Goal: Task Accomplishment & Management: Manage account settings

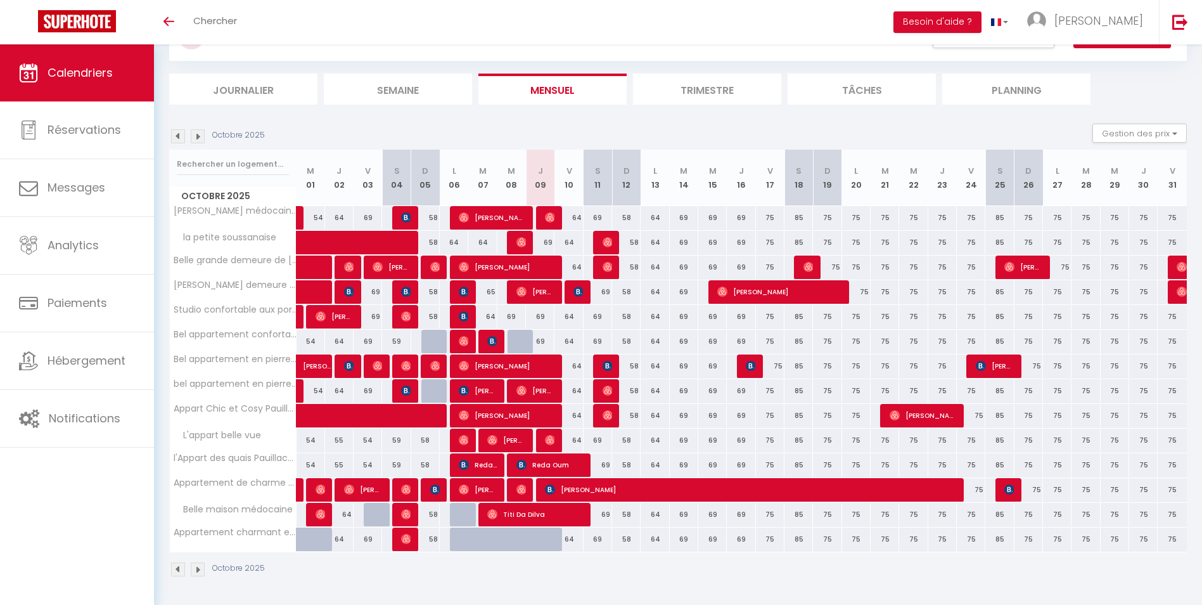
scroll to position [58, 0]
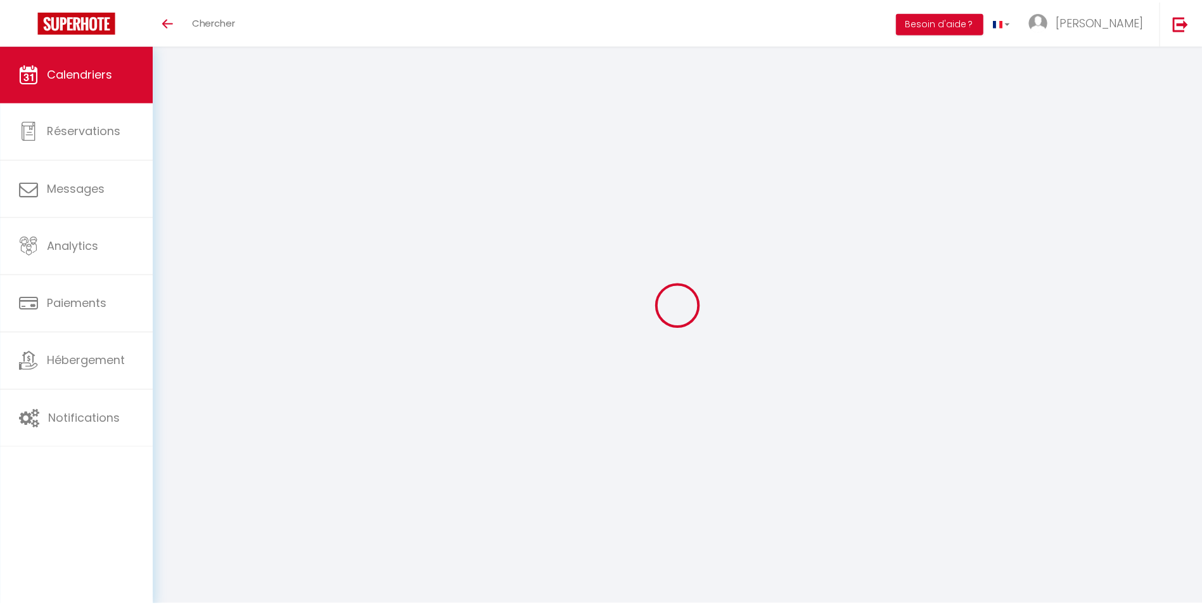
scroll to position [58, 0]
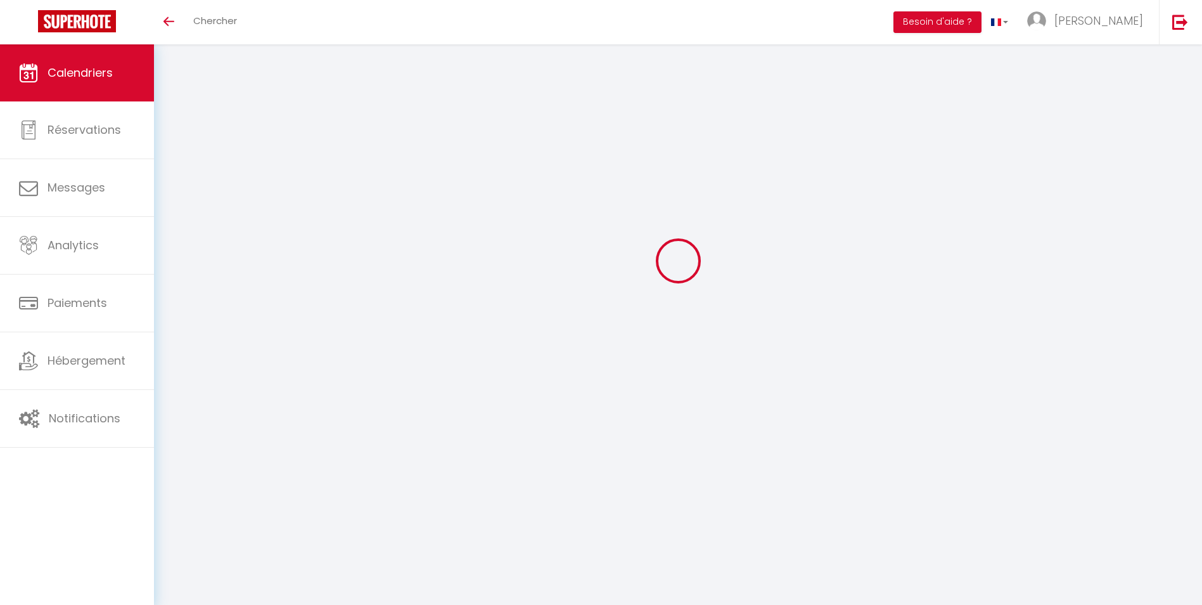
select select
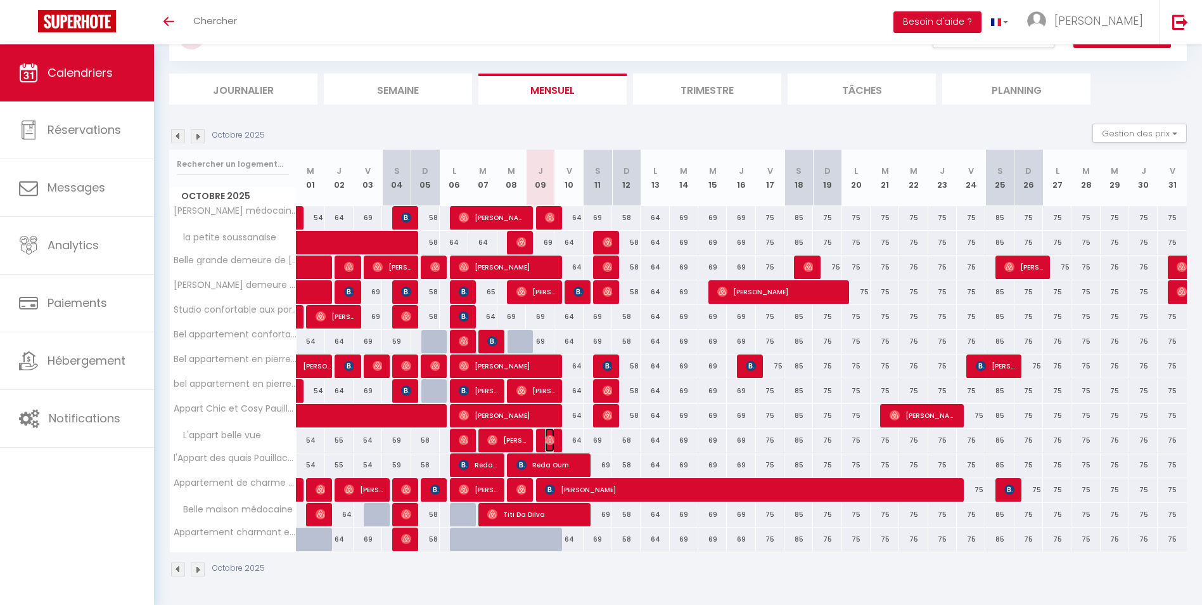
click at [551, 438] on img at bounding box center [550, 440] width 10 height 10
select select "OK"
select select "0"
select select "1"
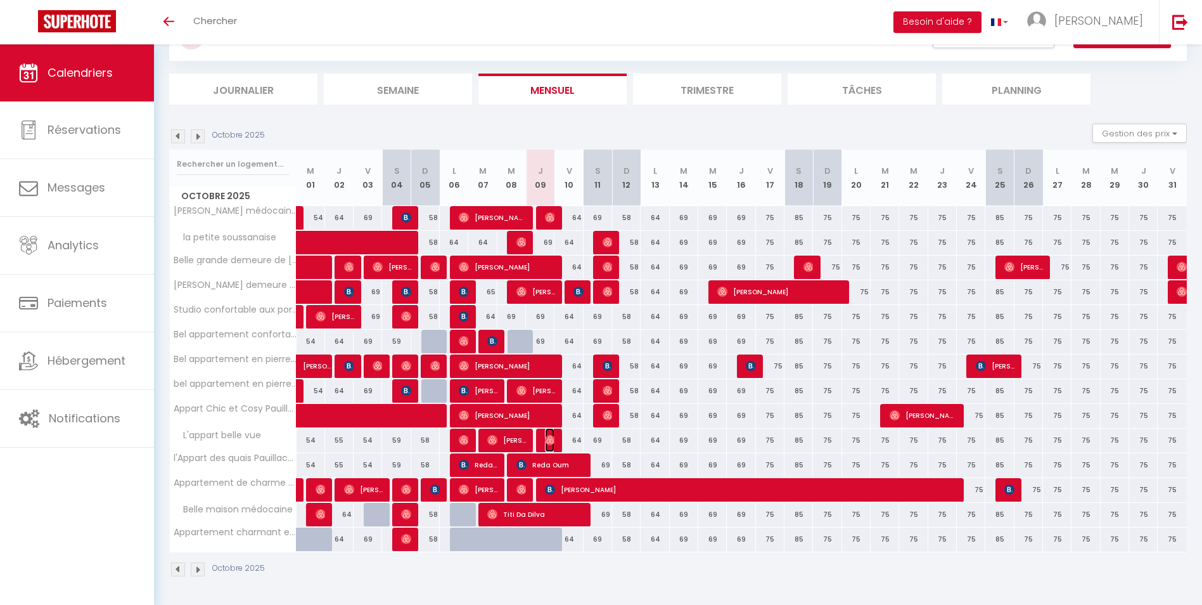
select select "1"
select select
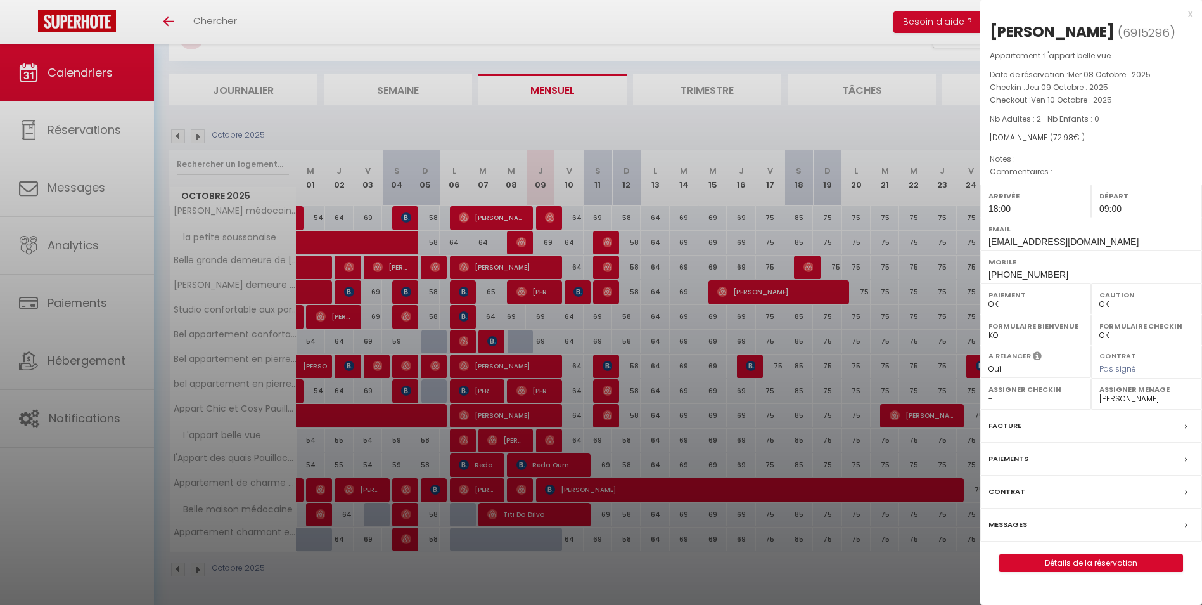
click at [1120, 401] on select "- virginie derriche Madysson Ligné Martine Gaston" at bounding box center [1146, 398] width 94 height 11
click at [1099, 393] on select "- virginie derriche Madysson Ligné Martine Gaston" at bounding box center [1146, 398] width 94 height 11
click at [766, 42] on div at bounding box center [601, 302] width 1202 height 605
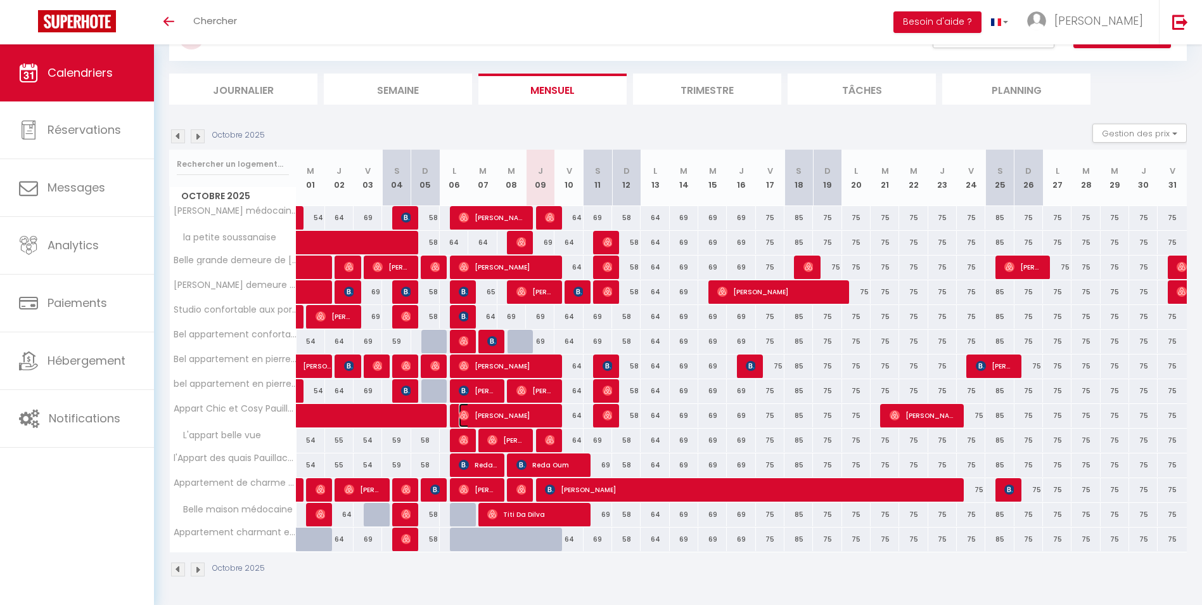
click at [544, 413] on span "[PERSON_NAME]" at bounding box center [506, 415] width 95 height 24
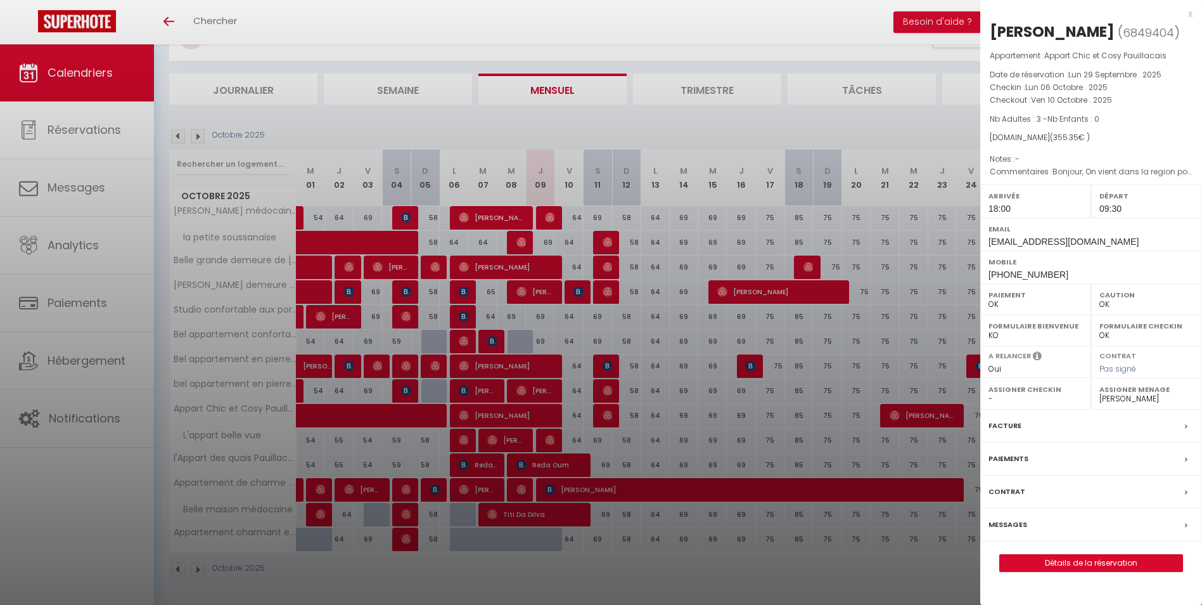
click at [1099, 398] on div "Assigner Menage - virginie derriche Madysson Ligné Martine Gaston" at bounding box center [1146, 393] width 111 height 31
click at [1118, 398] on select "- virginie derriche Madysson Ligné Martine Gaston" at bounding box center [1146, 398] width 94 height 11
select select "18028"
click at [1099, 393] on select "- virginie derriche Madysson Ligné Martine Gaston" at bounding box center [1146, 398] width 94 height 11
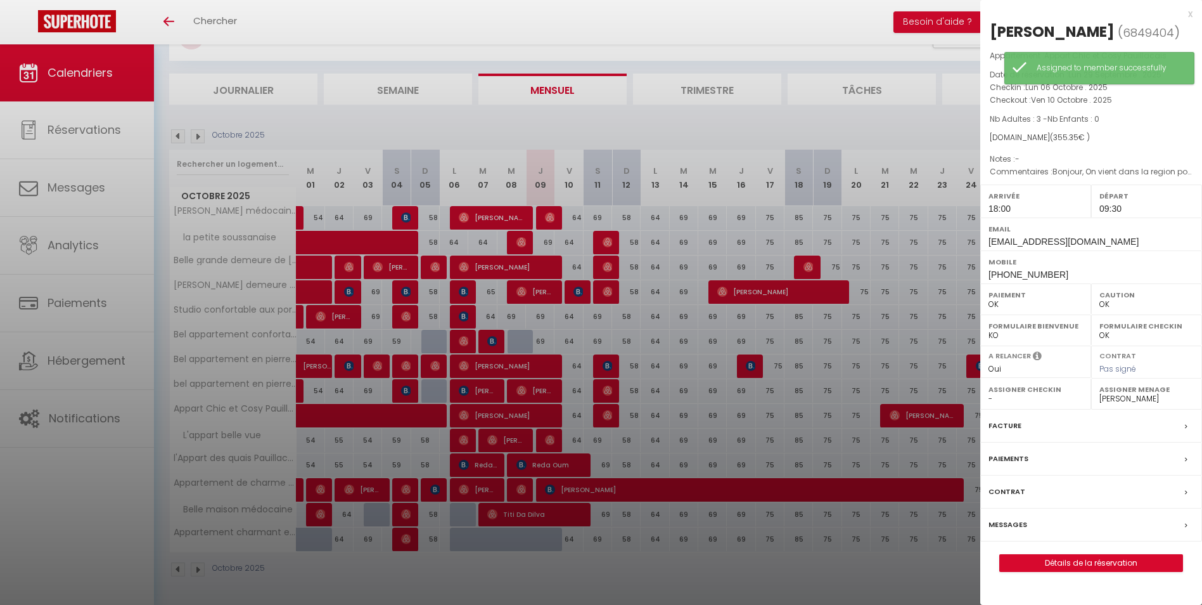
click at [894, 41] on div at bounding box center [601, 302] width 1202 height 605
